Goal: Understand process/instructions

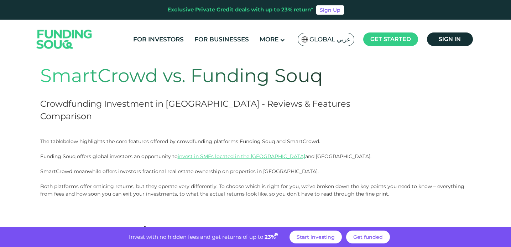
scroll to position [44, 0]
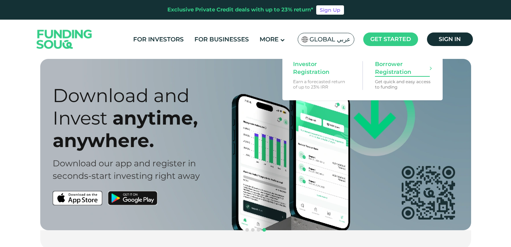
click at [393, 67] on span "Borrower Registration" at bounding box center [402, 68] width 55 height 16
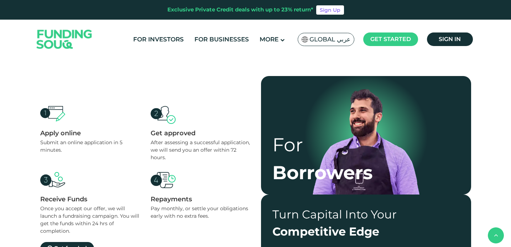
scroll to position [407, 0]
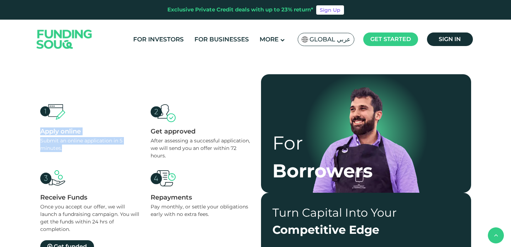
drag, startPoint x: 30, startPoint y: 131, endPoint x: 67, endPoint y: 148, distance: 41.3
click at [67, 148] on section "Apply online Submit an online application in 5 minutes. Get approved After asse…" at bounding box center [255, 174] width 511 height 267
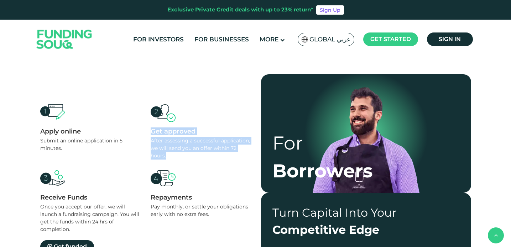
drag, startPoint x: 170, startPoint y: 154, endPoint x: 147, endPoint y: 134, distance: 30.6
click at [147, 133] on div "Apply online Submit an online application in 5 minutes. Get approved After asse…" at bounding box center [145, 168] width 210 height 129
click at [147, 134] on div "Apply online Submit an online application in 5 minutes. Get approved After asse…" at bounding box center [145, 168] width 210 height 129
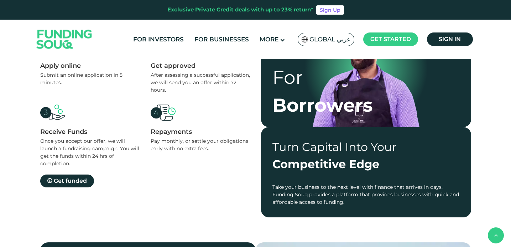
scroll to position [472, 0]
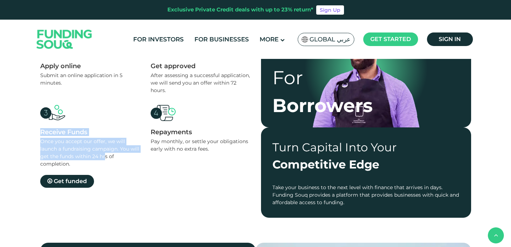
drag, startPoint x: 35, startPoint y: 129, endPoint x: 105, endPoint y: 153, distance: 74.5
click at [105, 153] on div "Apply online Submit an online application in 5 minutes. Get approved After asse…" at bounding box center [256, 113] width 442 height 208
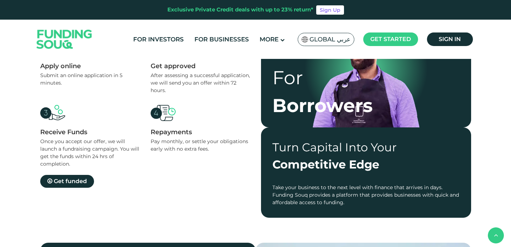
click at [133, 156] on div "Once you accept our offer, we will launch a fundraising campaign. You will get …" at bounding box center [90, 153] width 100 height 30
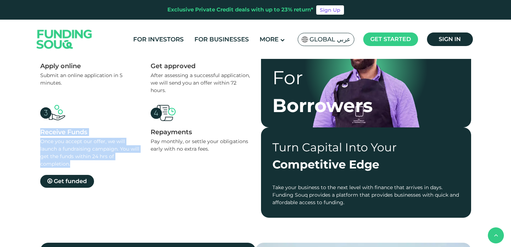
drag, startPoint x: 81, startPoint y: 162, endPoint x: 33, endPoint y: 133, distance: 55.9
click at [33, 133] on section "Apply online Submit an online application in 5 minutes. Get approved After asse…" at bounding box center [255, 109] width 511 height 267
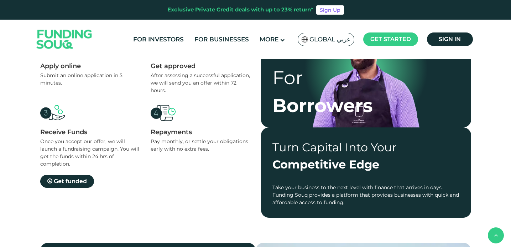
click at [35, 135] on div "Apply online Submit an online application in 5 minutes. Get approved After asse…" at bounding box center [256, 113] width 442 height 208
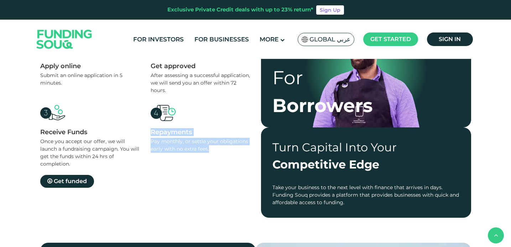
drag, startPoint x: 222, startPoint y: 147, endPoint x: 151, endPoint y: 133, distance: 72.7
click at [151, 133] on div "Repayments Pay monthly, or settle your obligations early with no extra fees." at bounding box center [201, 136] width 100 height 63
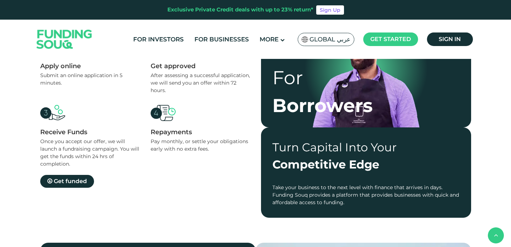
click at [157, 179] on div "Apply online Submit an online application in 5 minutes. Get approved After asse…" at bounding box center [145, 113] width 210 height 149
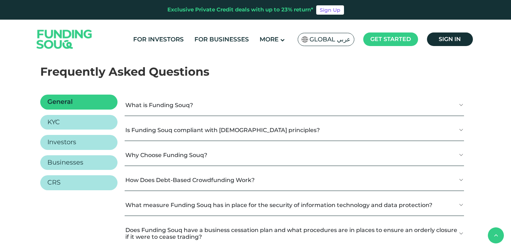
scroll to position [831, 0]
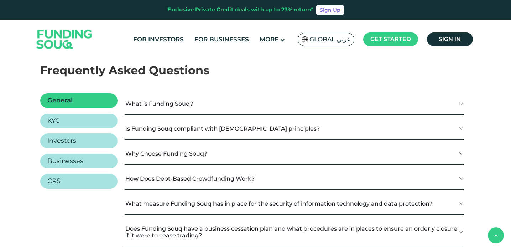
click at [229, 179] on button "How Does Debt-Based Crowdfunding Work?" at bounding box center [294, 178] width 339 height 21
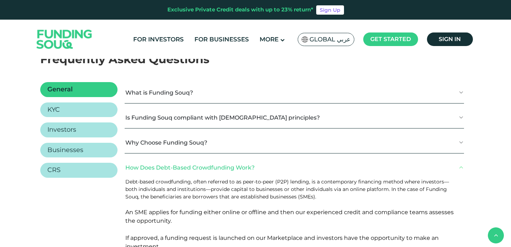
scroll to position [843, 0]
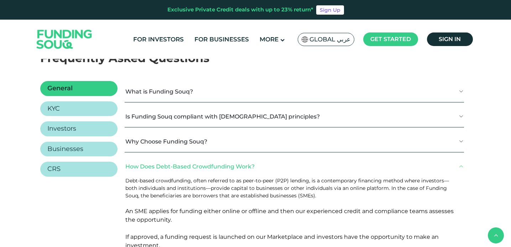
click at [315, 161] on button "How Does Debt-Based Crowdfunding Work?" at bounding box center [294, 166] width 339 height 21
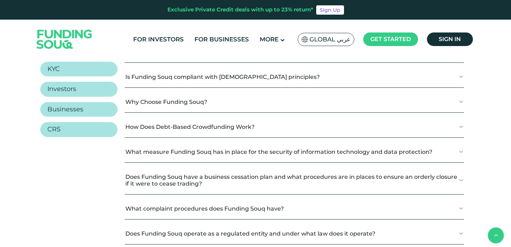
scroll to position [891, 0]
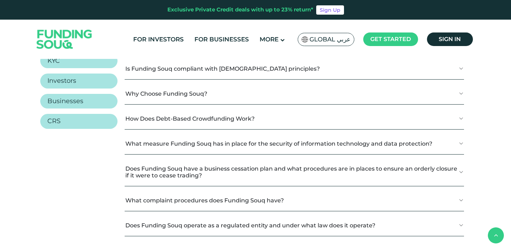
click at [235, 121] on button "How Does Debt-Based Crowdfunding Work?" at bounding box center [294, 118] width 339 height 21
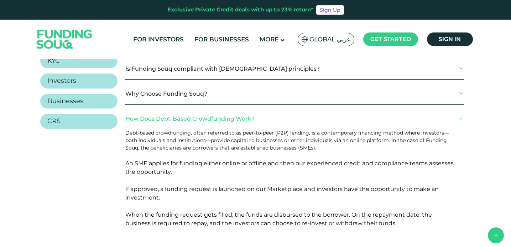
click at [298, 118] on button "How Does Debt-Based Crowdfunding Work?" at bounding box center [294, 118] width 339 height 21
